Goal: Navigation & Orientation: Go to known website

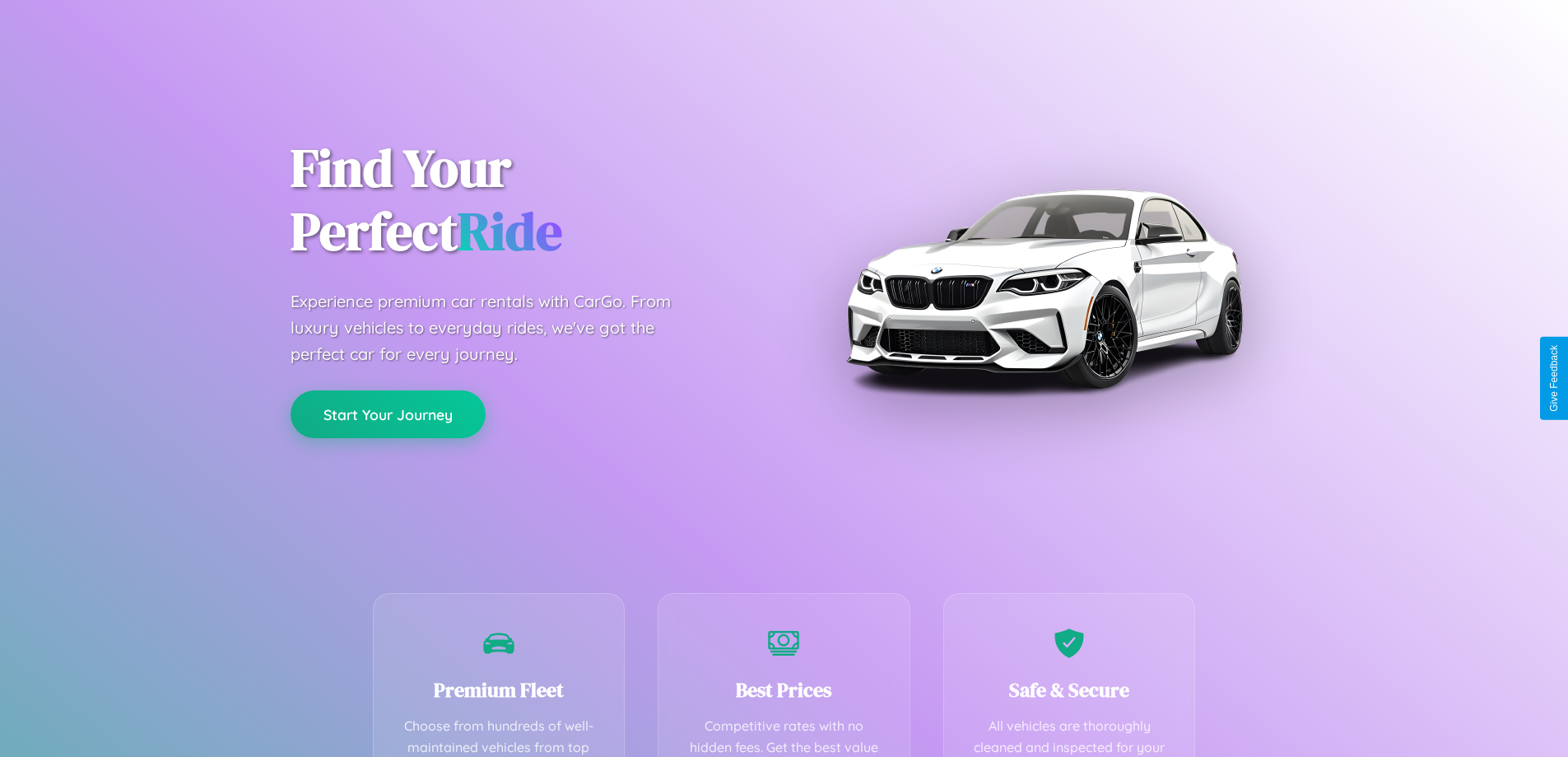
click at [387, 414] on button "Start Your Journey" at bounding box center [387, 414] width 196 height 48
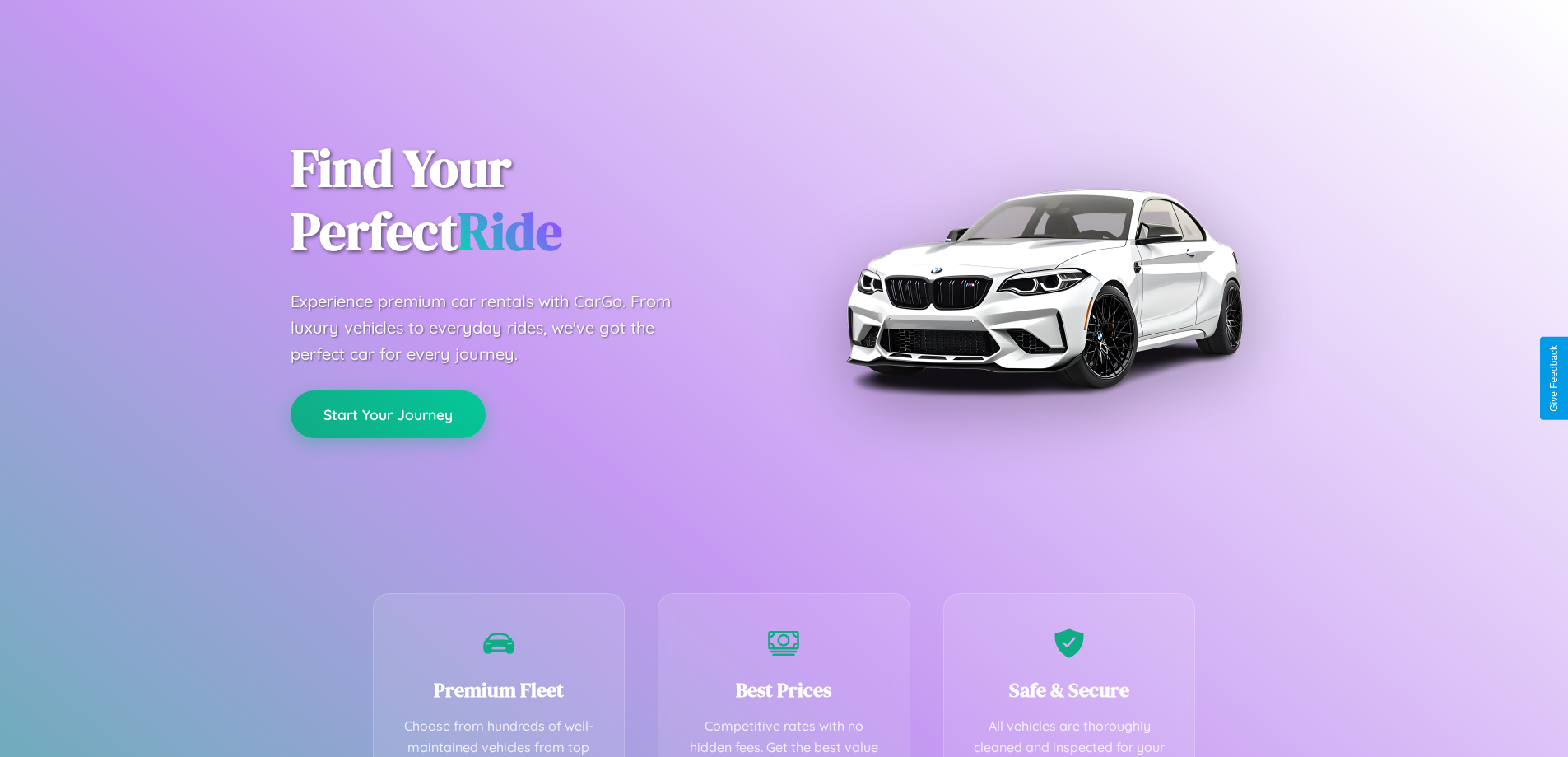
click at [387, 414] on button "Start Your Journey" at bounding box center [387, 414] width 196 height 48
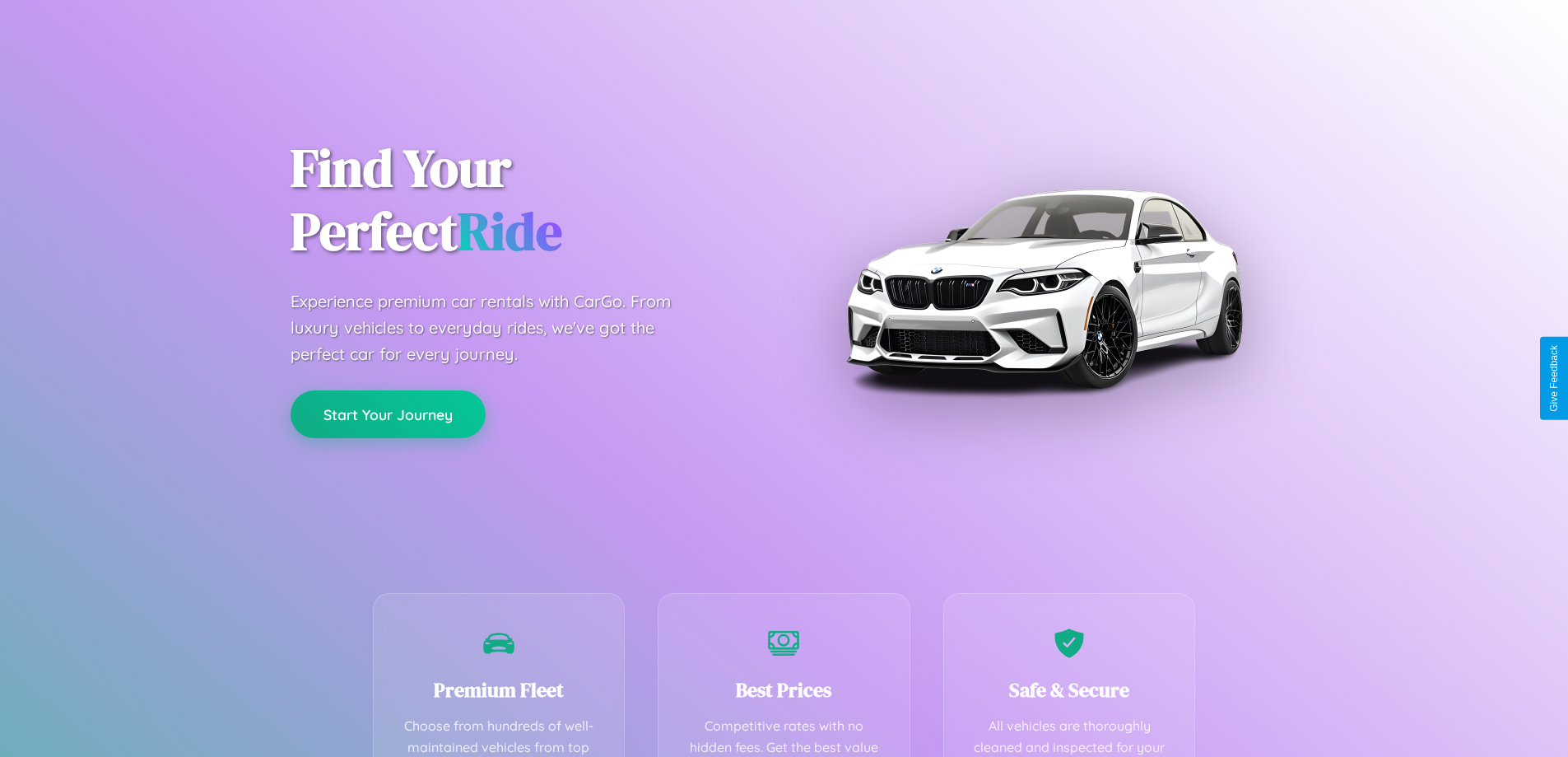
click at [387, 414] on button "Start Your Journey" at bounding box center [387, 414] width 196 height 48
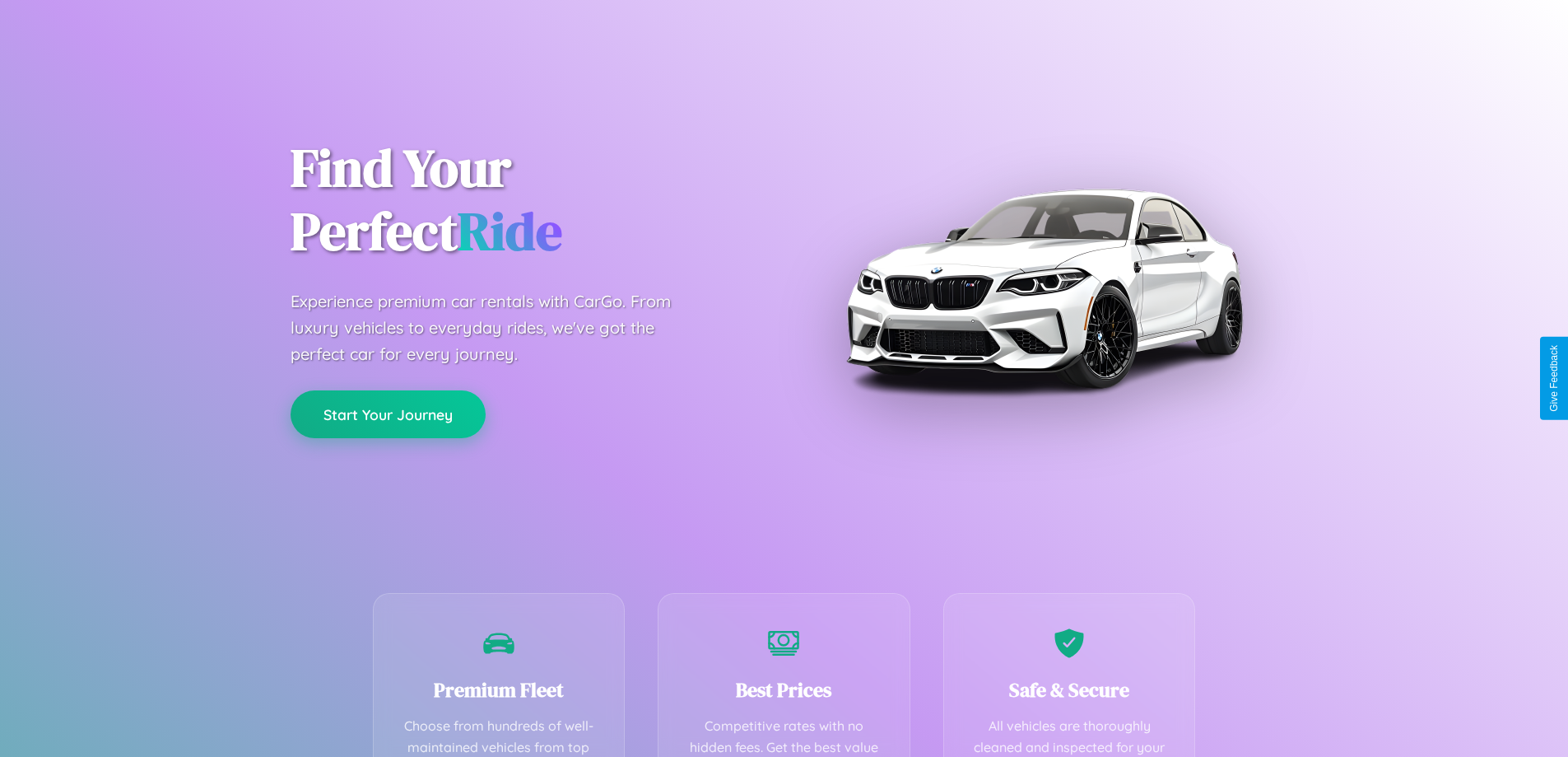
click at [387, 414] on button "Start Your Journey" at bounding box center [387, 414] width 196 height 48
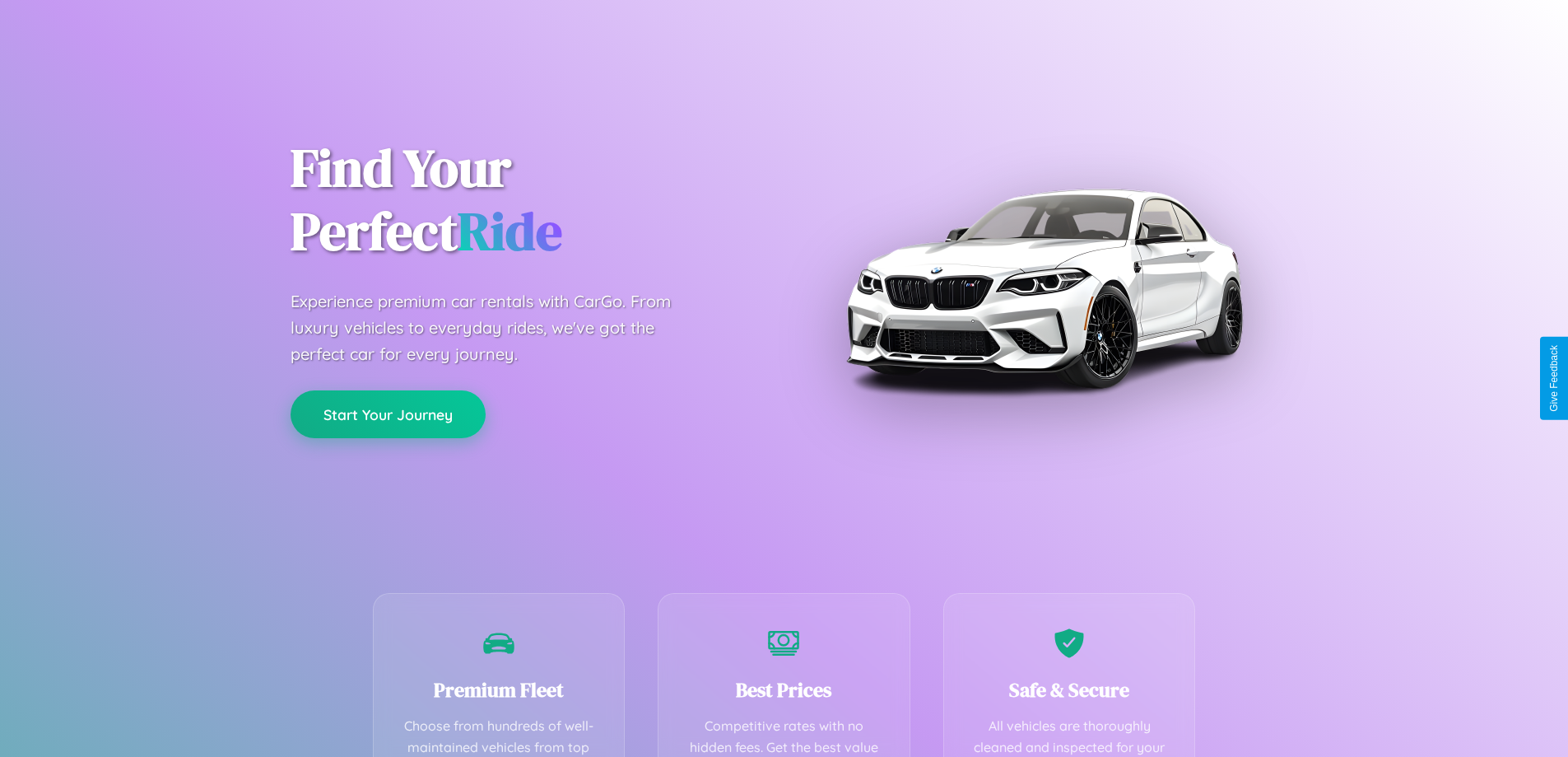
click at [387, 414] on button "Start Your Journey" at bounding box center [387, 414] width 196 height 48
